Goal: Task Accomplishment & Management: Manage account settings

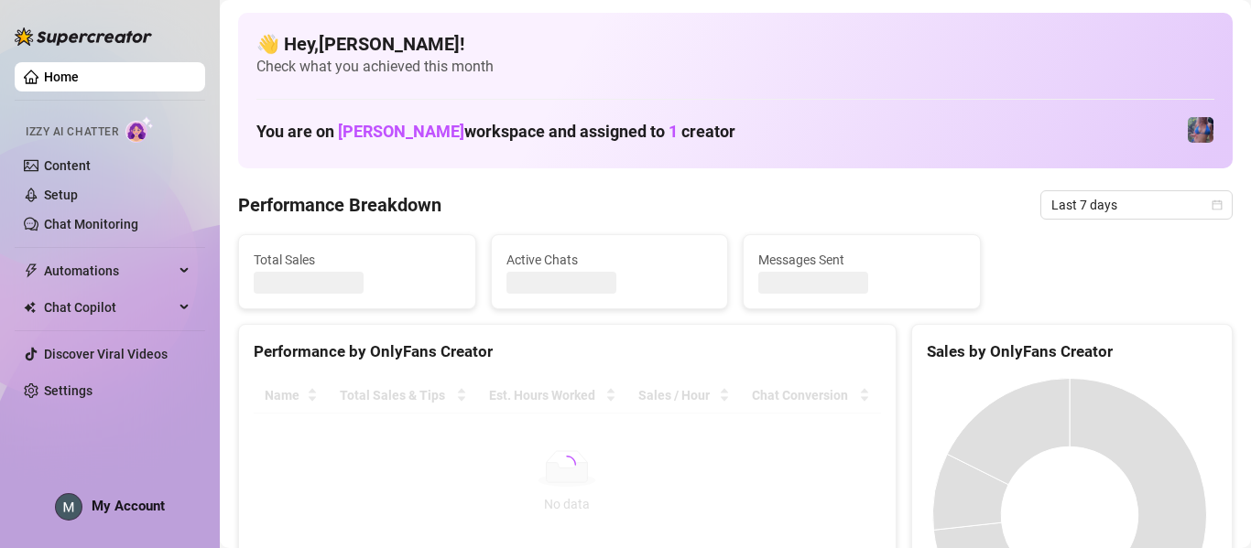
click at [410, 378] on div at bounding box center [567, 465] width 627 height 174
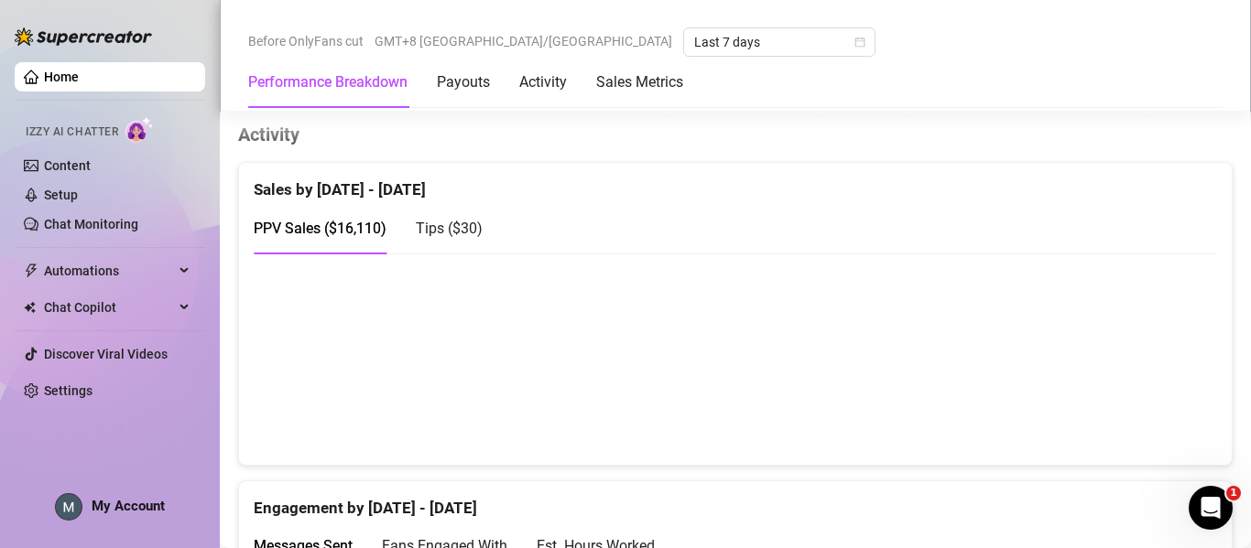
click at [408, 137] on h4 "Activity" at bounding box center [735, 135] width 994 height 26
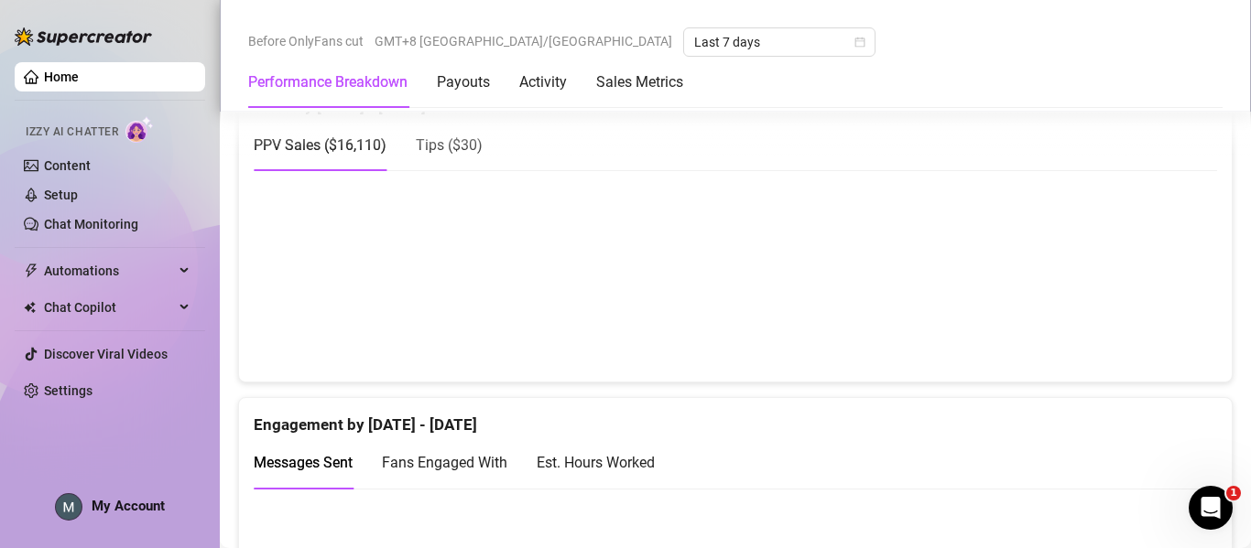
scroll to position [973, 0]
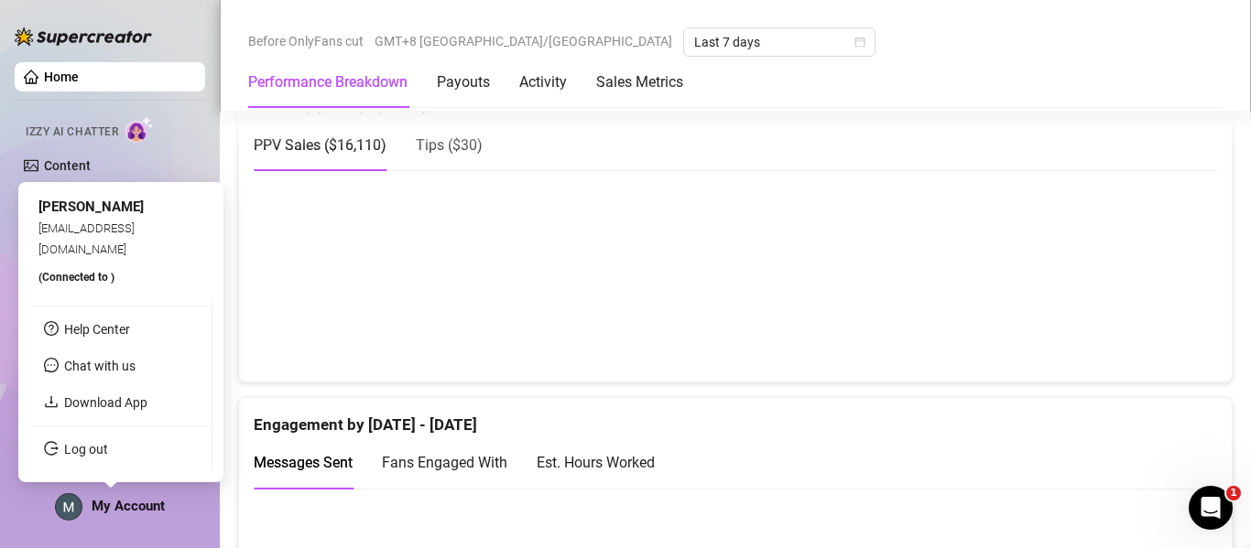
click at [143, 501] on span "My Account" at bounding box center [128, 506] width 73 height 16
click at [108, 452] on link "Log out" at bounding box center [86, 449] width 44 height 15
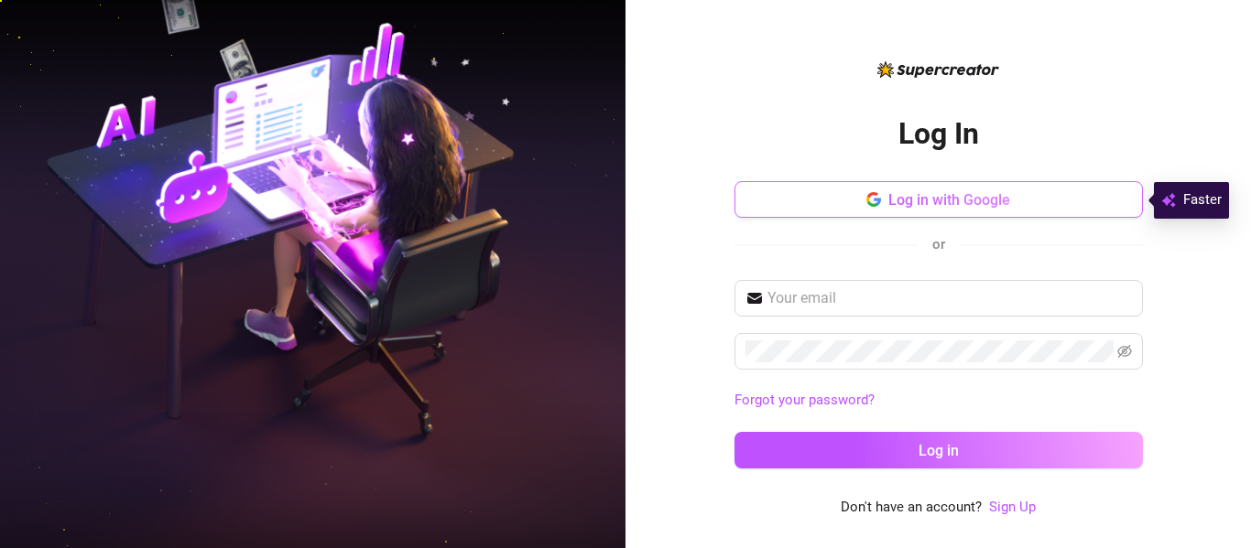
click at [970, 200] on span "Log in with Google" at bounding box center [949, 199] width 122 height 17
